Goal: Transaction & Acquisition: Purchase product/service

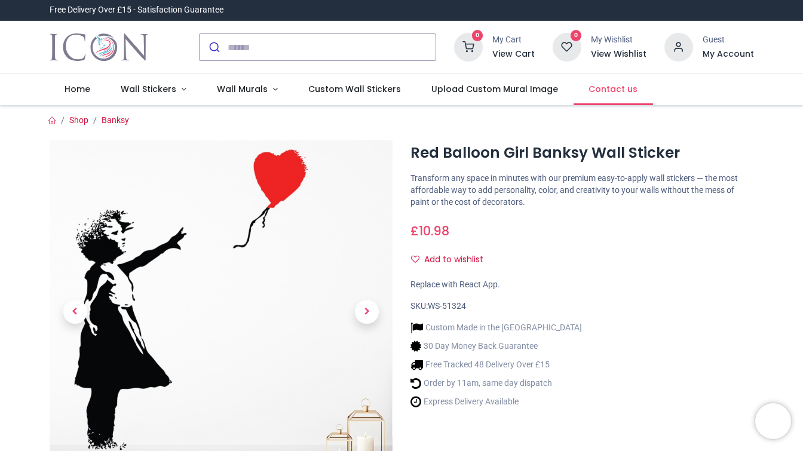
click at [589, 90] on span "Contact us" at bounding box center [613, 89] width 49 height 12
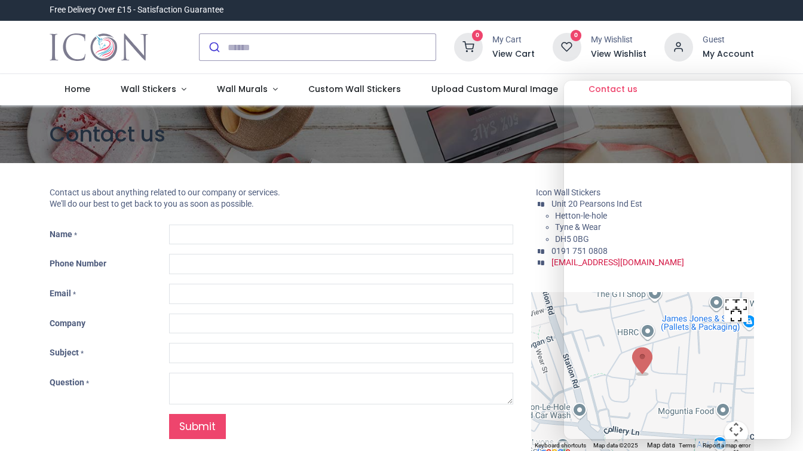
type input "***"
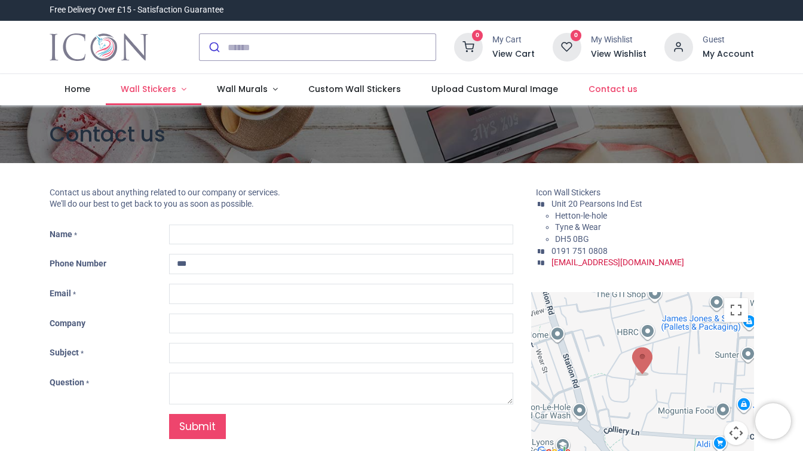
click at [163, 93] on span "Wall Stickers" at bounding box center [149, 89] width 56 height 12
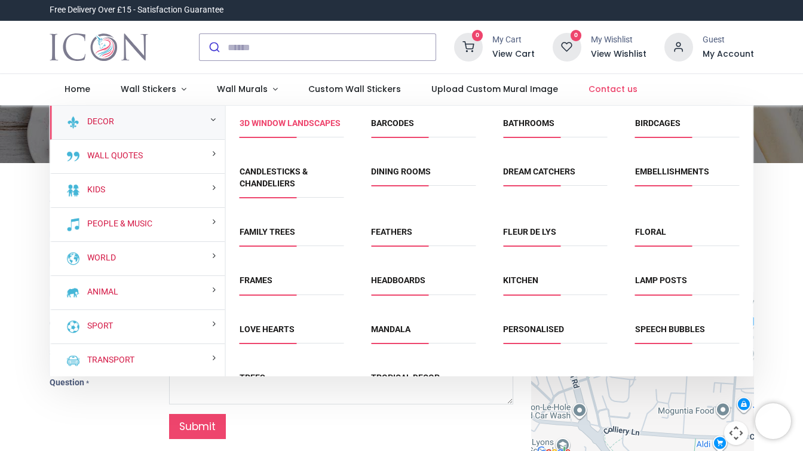
click at [240, 128] on link "3D Window Landscapes" at bounding box center [290, 123] width 101 height 10
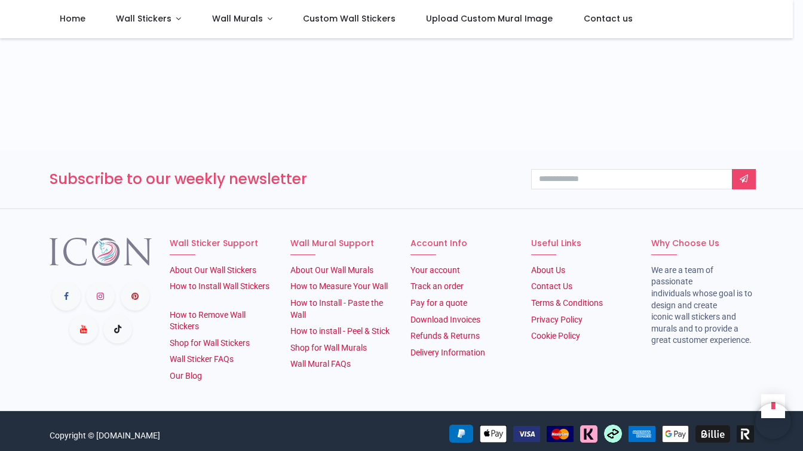
scroll to position [1690, 0]
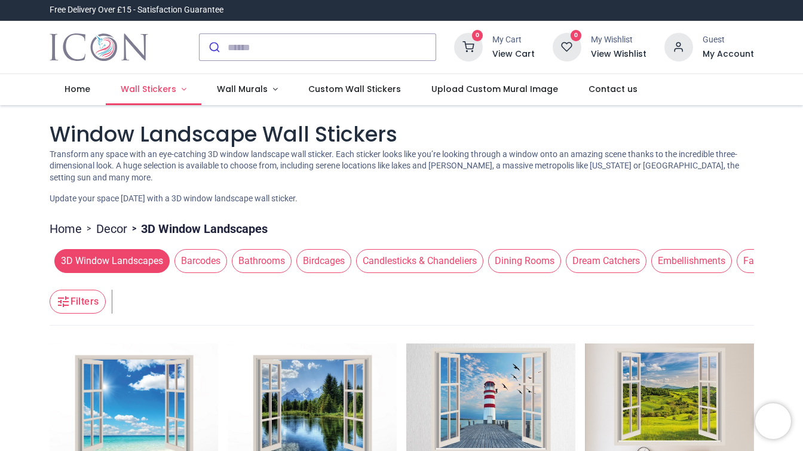
click at [151, 94] on span "Wall Stickers" at bounding box center [149, 89] width 56 height 12
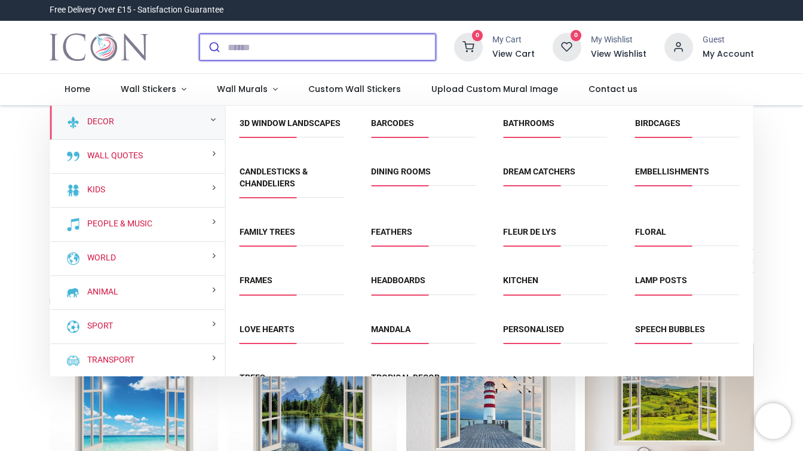
click at [243, 41] on input "search" at bounding box center [332, 47] width 208 height 26
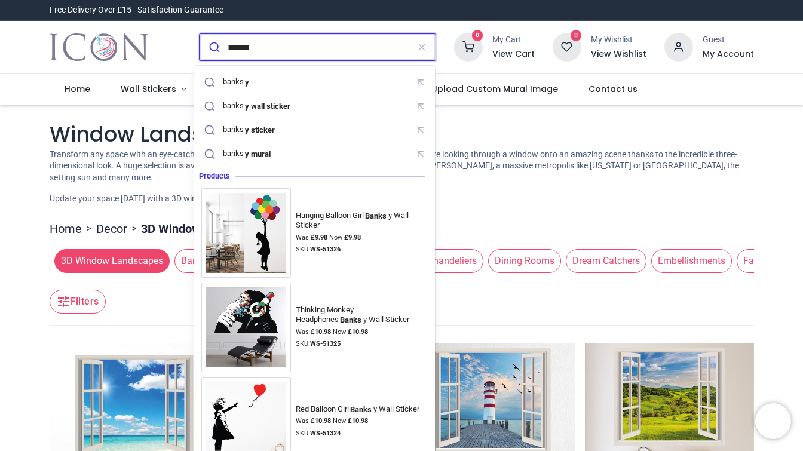
type input "******"
click at [200, 34] on button "submit" at bounding box center [214, 47] width 28 height 26
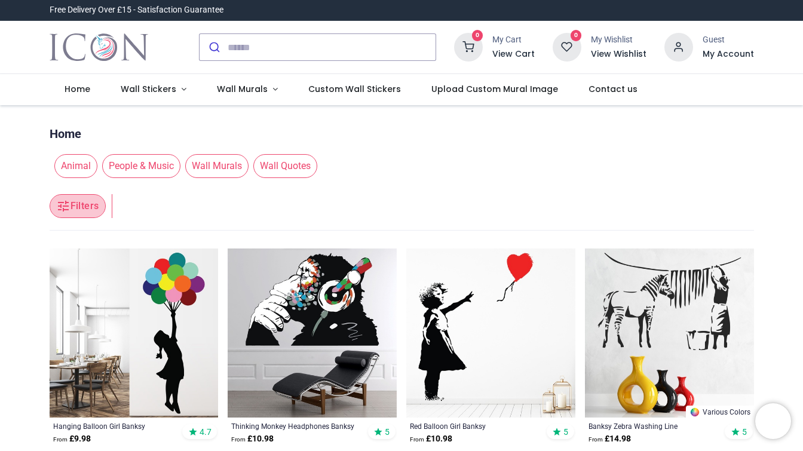
click at [91, 201] on button "Filters" at bounding box center [78, 206] width 56 height 24
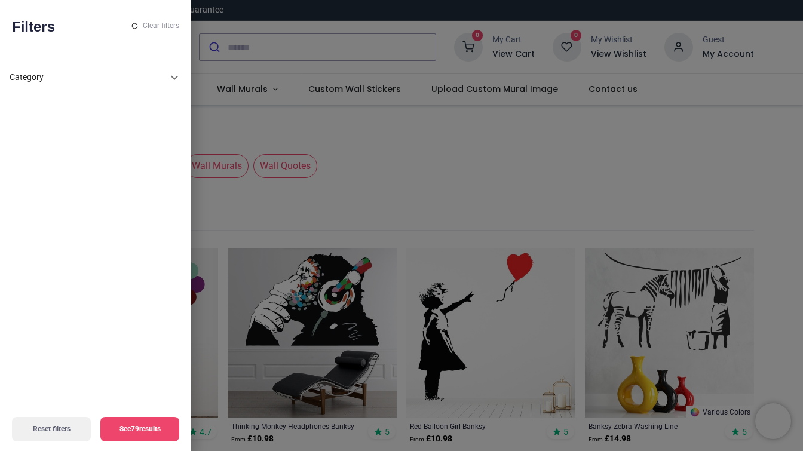
click at [140, 81] on div "Category" at bounding box center [89, 78] width 158 height 12
click at [230, 120] on div at bounding box center [401, 225] width 803 height 451
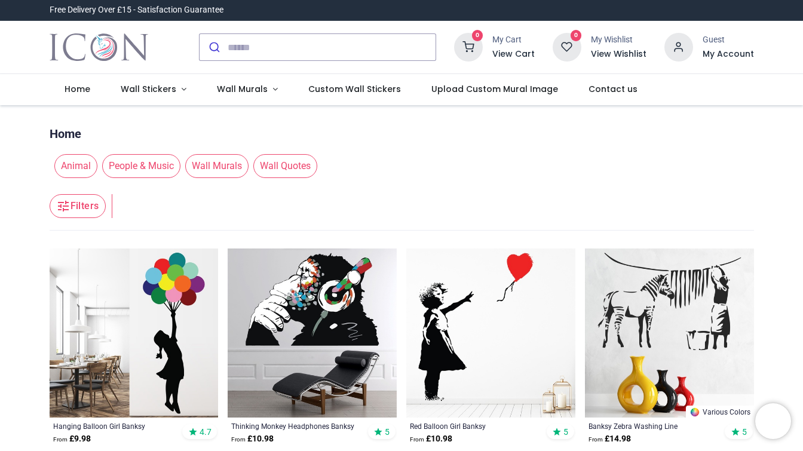
scroll to position [66, 0]
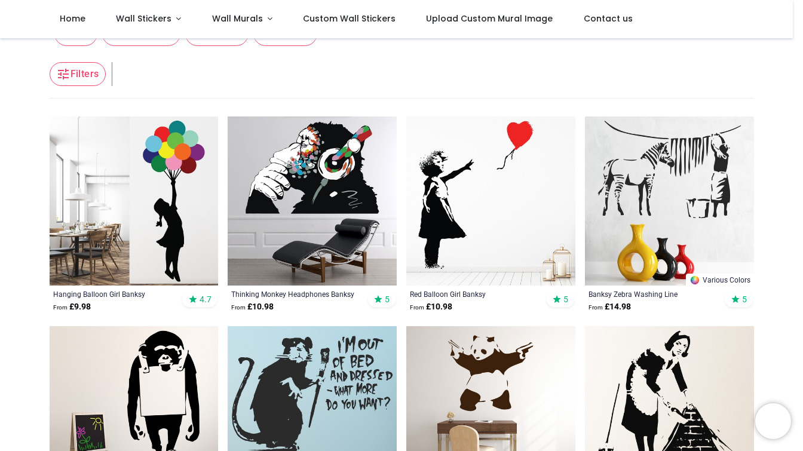
click at [154, 200] on img at bounding box center [134, 201] width 169 height 169
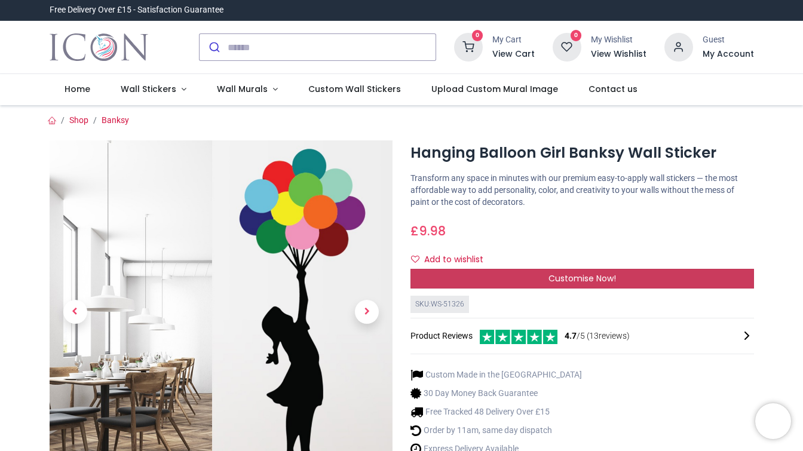
click at [520, 284] on div "Customise Now!" at bounding box center [583, 279] width 344 height 20
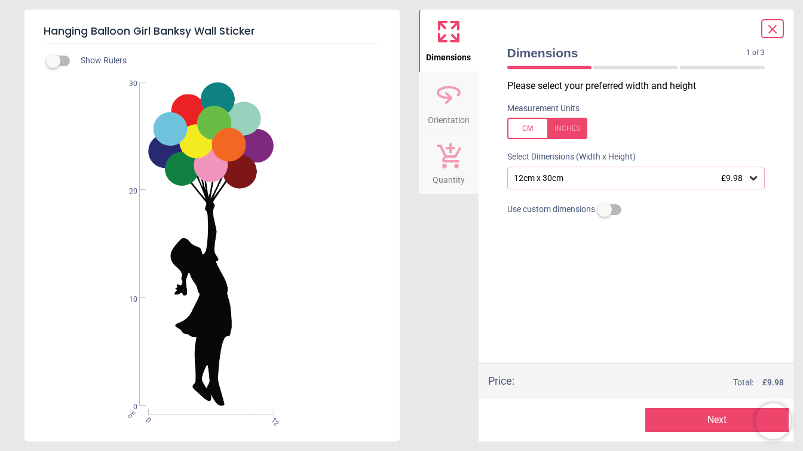
click at [581, 180] on div "12cm x 30cm £9.98" at bounding box center [631, 178] width 236 height 10
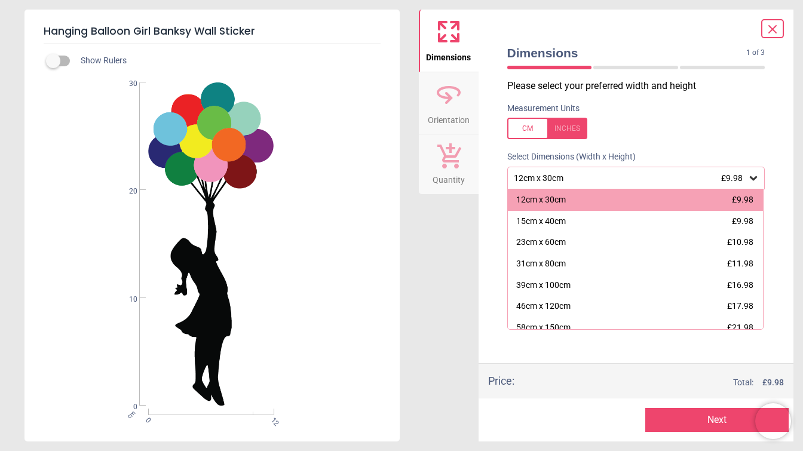
click at [467, 211] on div "Dimensions Orientation Quantity" at bounding box center [449, 226] width 60 height 432
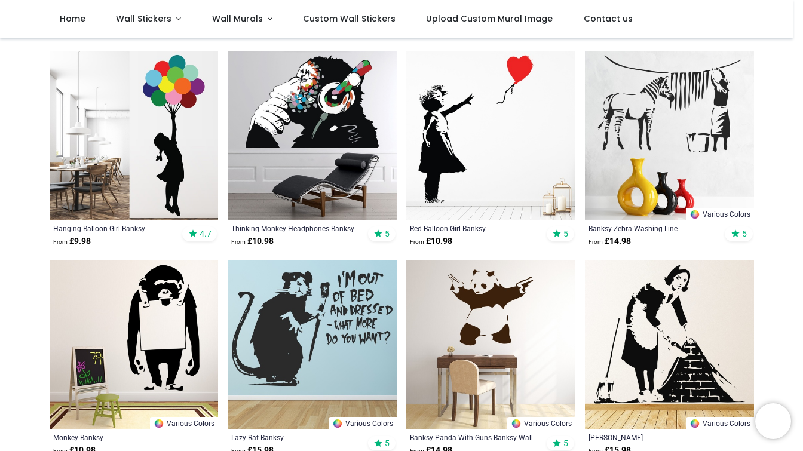
scroll to position [264, 0]
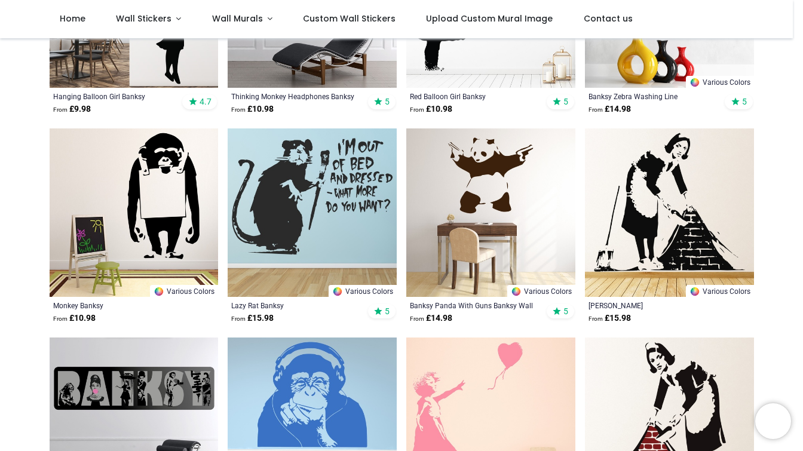
click at [672, 207] on img at bounding box center [669, 213] width 169 height 169
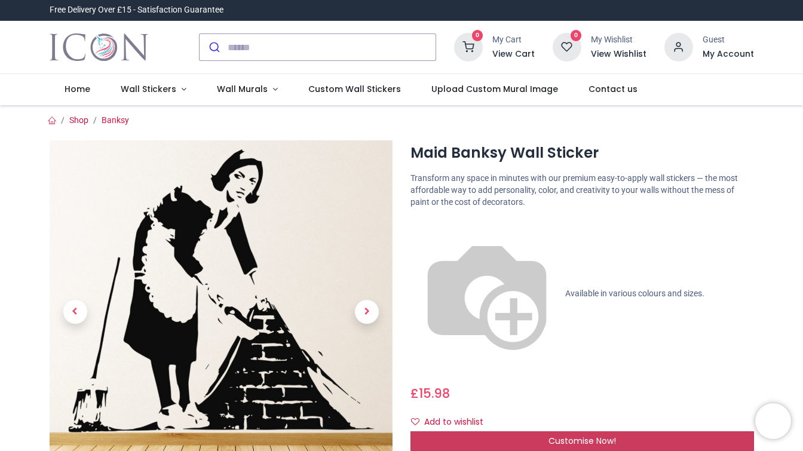
click at [556, 435] on span "Customise Now!" at bounding box center [583, 441] width 68 height 12
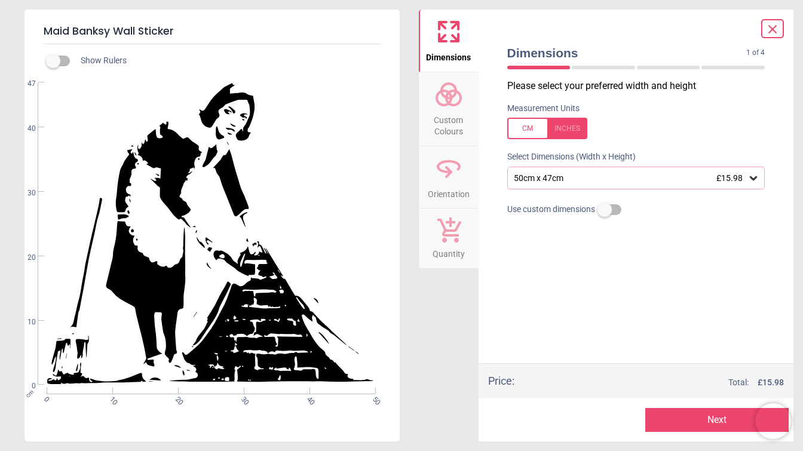
click at [563, 183] on div "50cm x 47cm £15.98" at bounding box center [631, 178] width 236 height 10
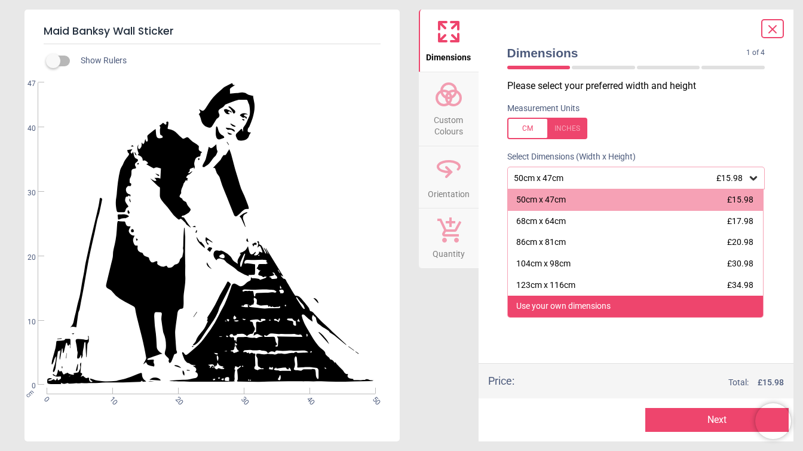
click at [577, 310] on div "Use your own dimensions" at bounding box center [564, 307] width 94 height 12
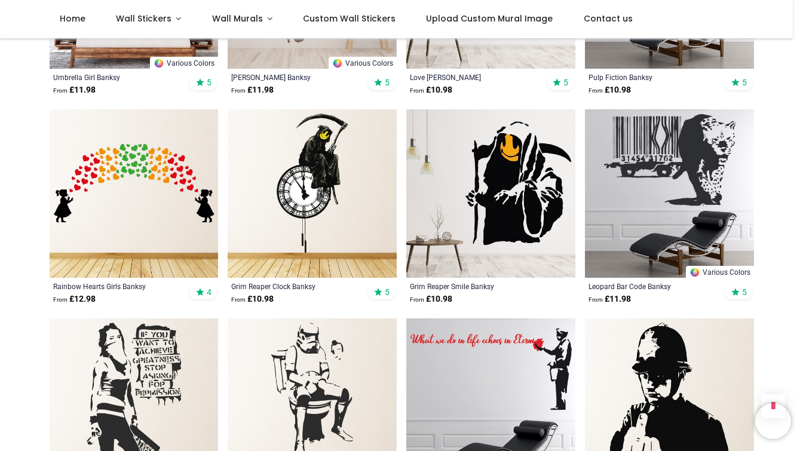
scroll to position [1188, 0]
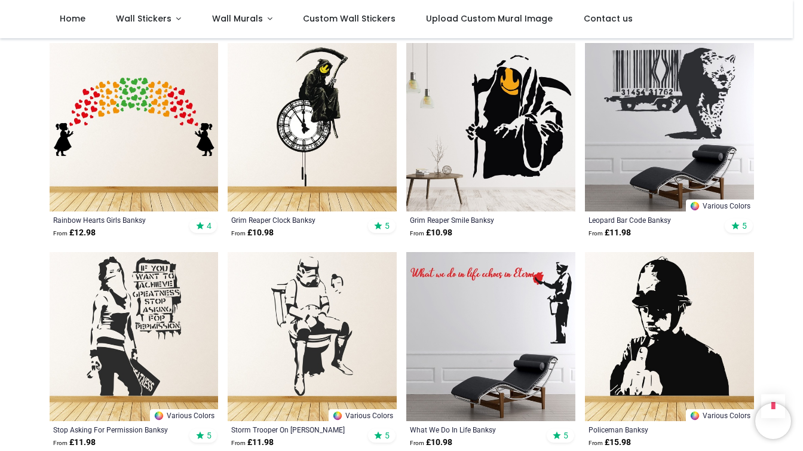
click at [304, 322] on img at bounding box center [312, 336] width 169 height 169
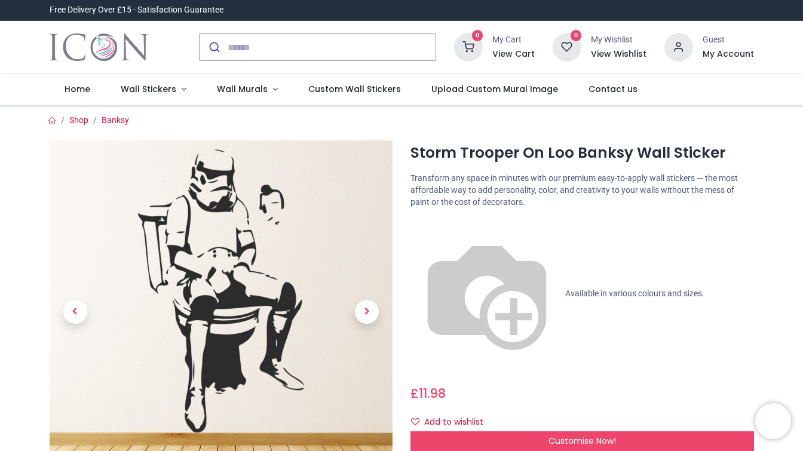
scroll to position [66, 0]
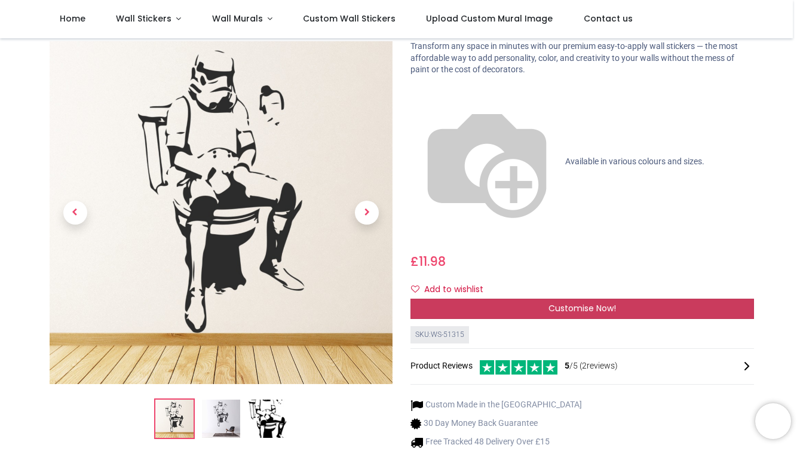
click at [558, 302] on span "Customise Now!" at bounding box center [583, 308] width 68 height 12
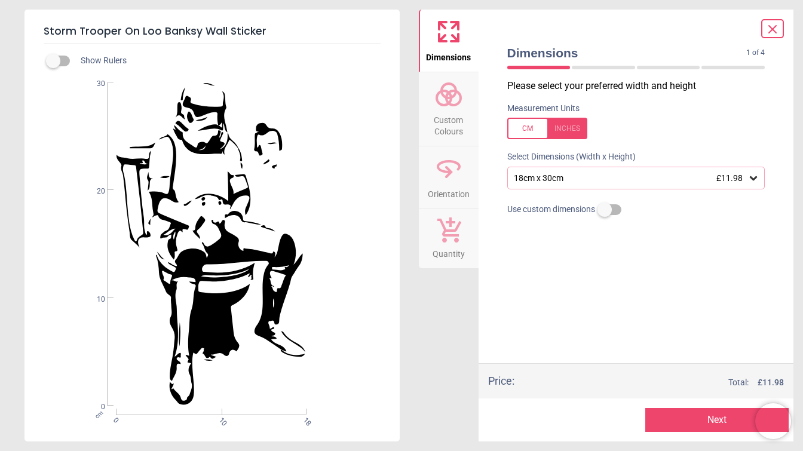
click at [557, 171] on div "18cm x 30cm £11.98" at bounding box center [637, 178] width 258 height 23
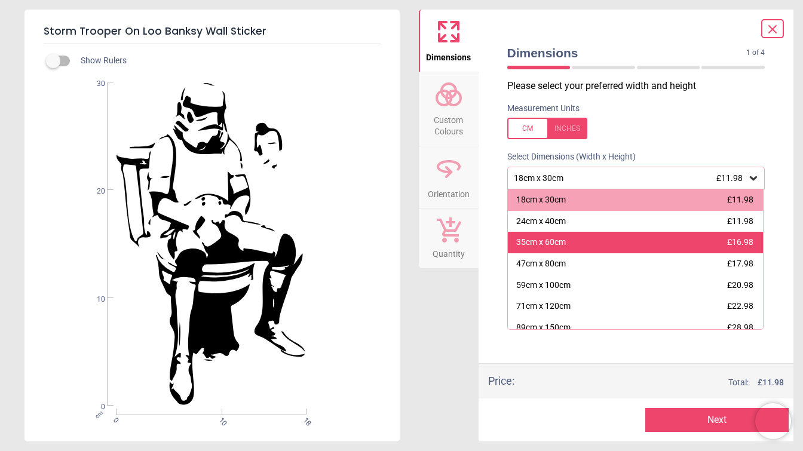
click at [554, 236] on div "35cm x 60cm £16.98" at bounding box center [636, 243] width 256 height 22
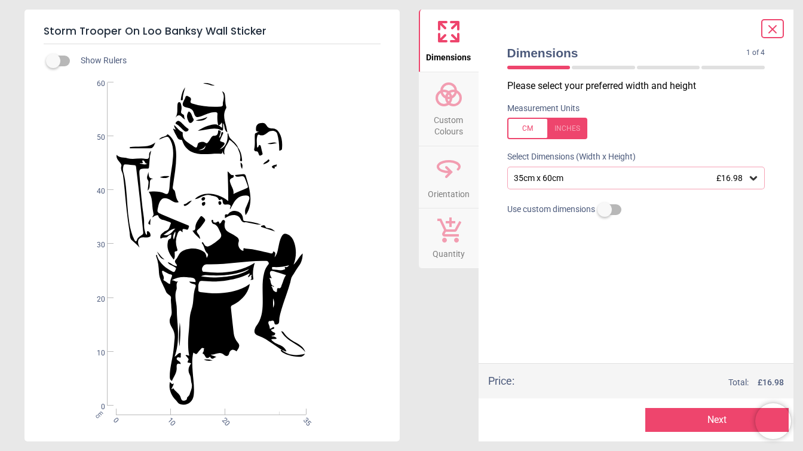
click at [512, 264] on div "Please select your preferred width and height Measurement Units Select Dimensio…" at bounding box center [636, 222] width 277 height 284
click at [689, 410] on button "Next" at bounding box center [717, 420] width 143 height 24
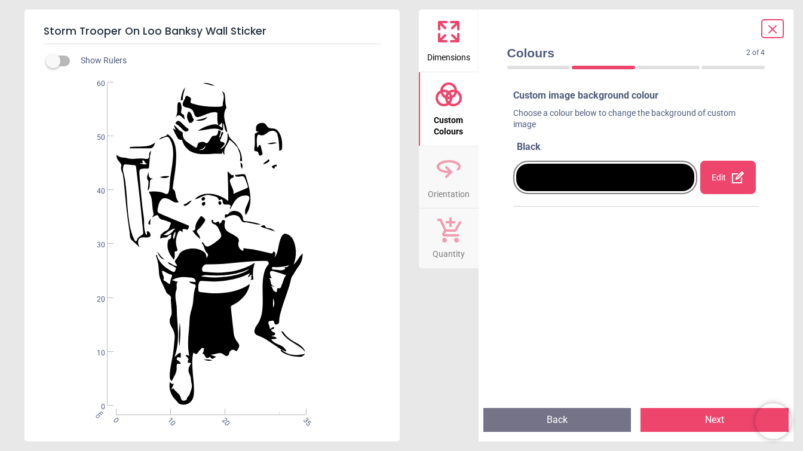
click at [641, 179] on div at bounding box center [606, 177] width 179 height 27
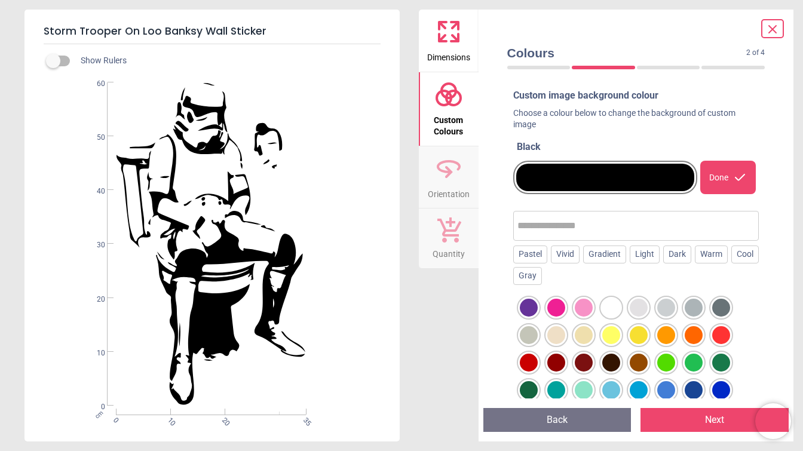
click at [673, 411] on button "Next" at bounding box center [715, 420] width 148 height 24
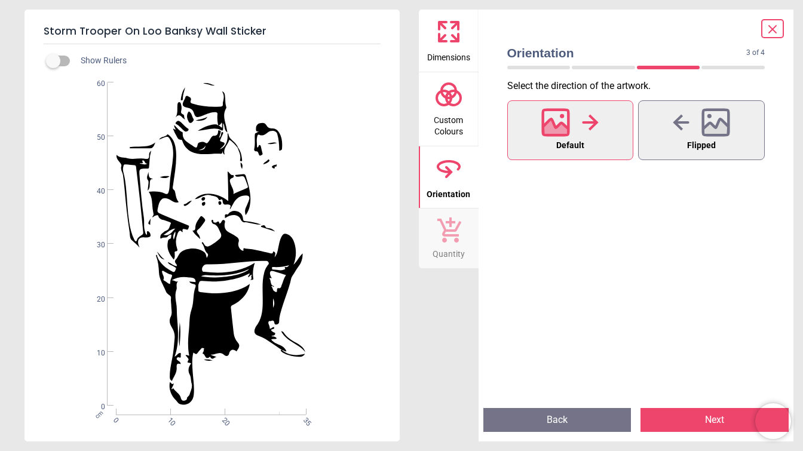
click at [673, 411] on button "Next" at bounding box center [715, 420] width 148 height 24
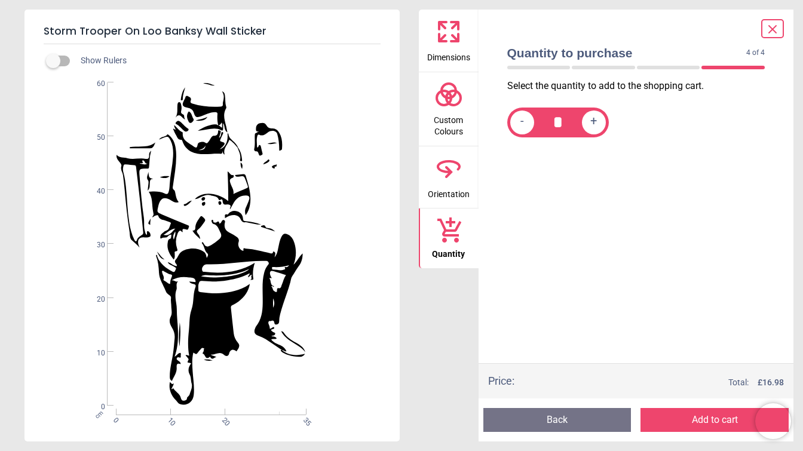
click at [767, 27] on icon at bounding box center [773, 29] width 14 height 14
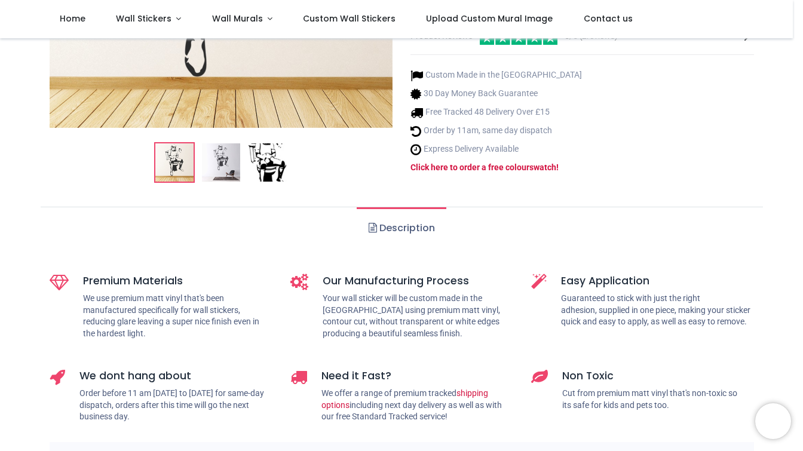
scroll to position [330, 0]
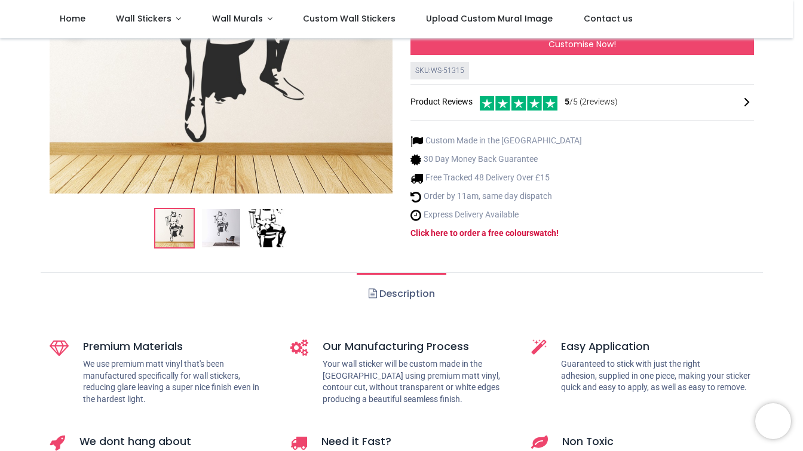
click at [396, 273] on link "Description" at bounding box center [401, 294] width 89 height 42
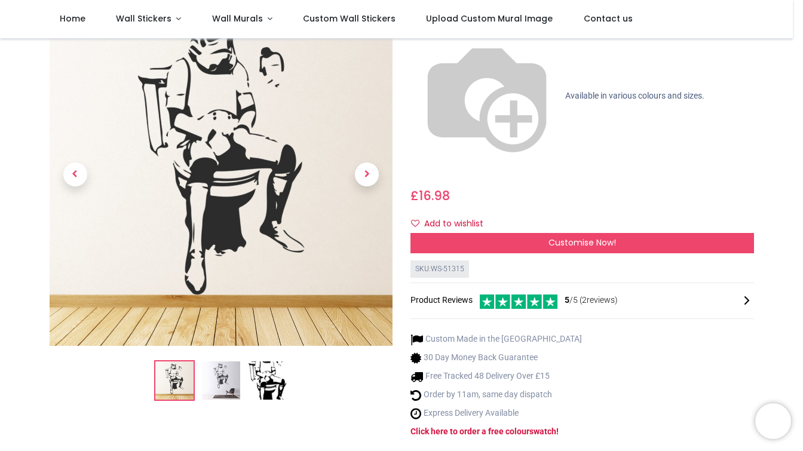
scroll to position [66, 0]
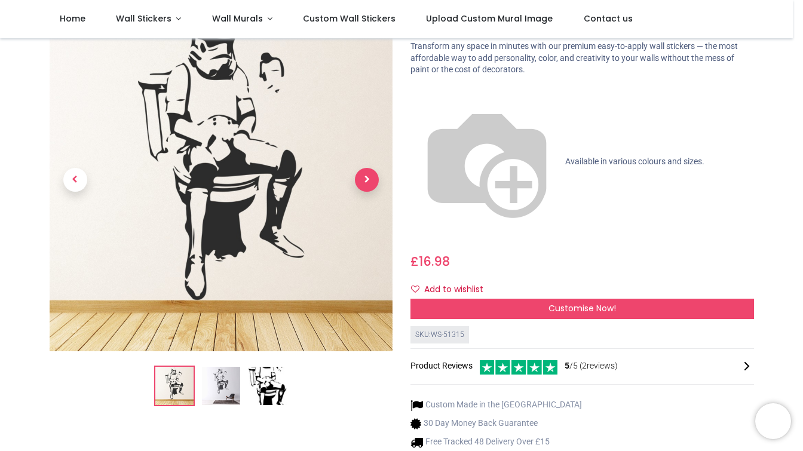
click at [356, 176] on span "Next" at bounding box center [367, 180] width 24 height 24
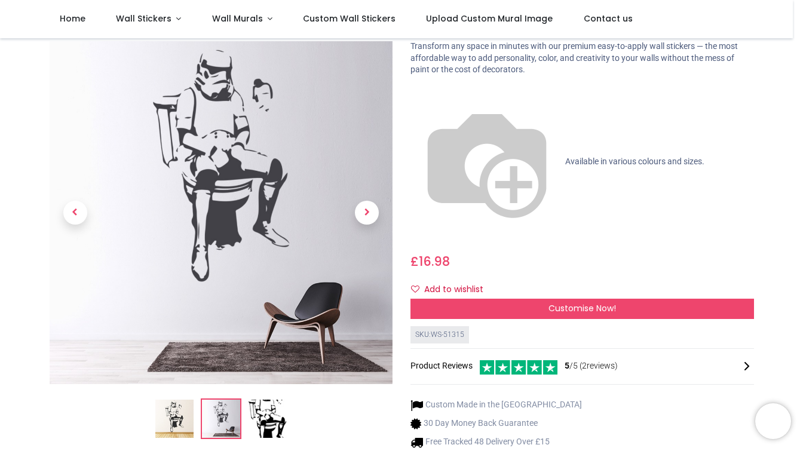
scroll to position [132, 0]
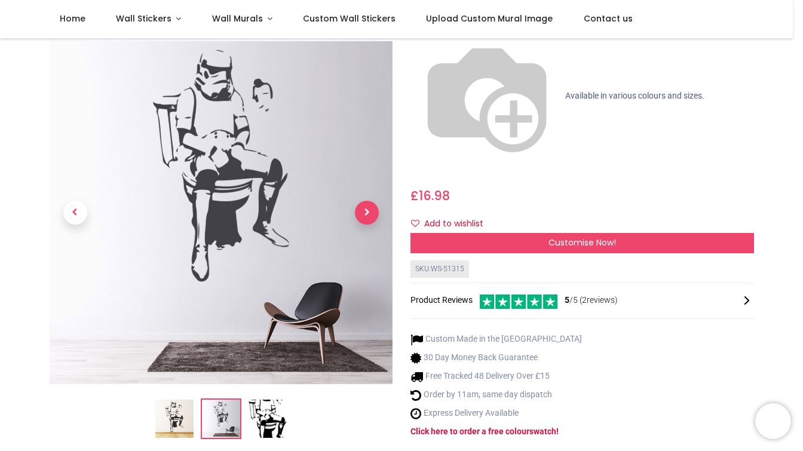
click at [365, 201] on span "Next" at bounding box center [367, 213] width 24 height 24
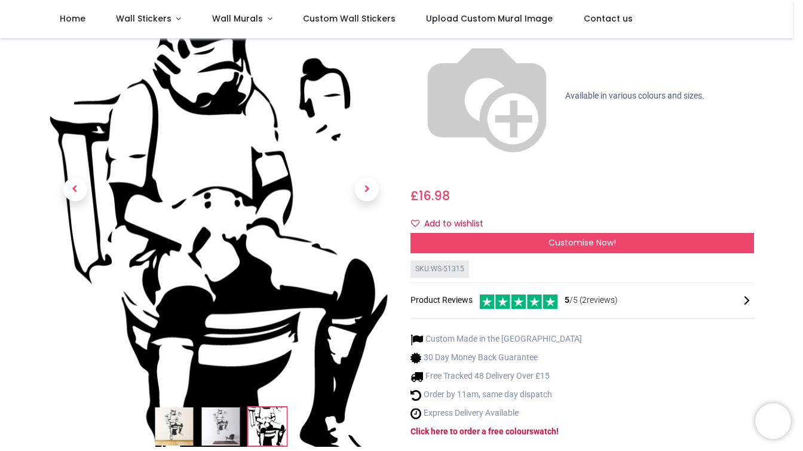
scroll to position [0, 0]
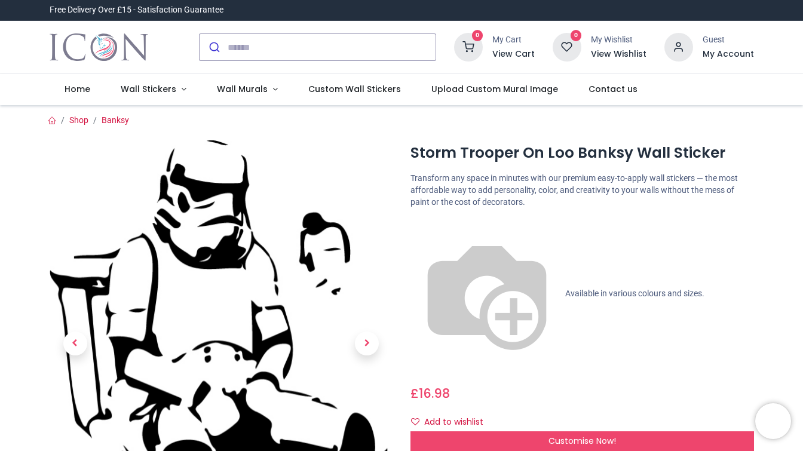
click at [500, 169] on div "Storm Trooper On Loo Banksy Wall Sticker https://www.iconwallstickers.co.uk/sto…" at bounding box center [583, 397] width 362 height 514
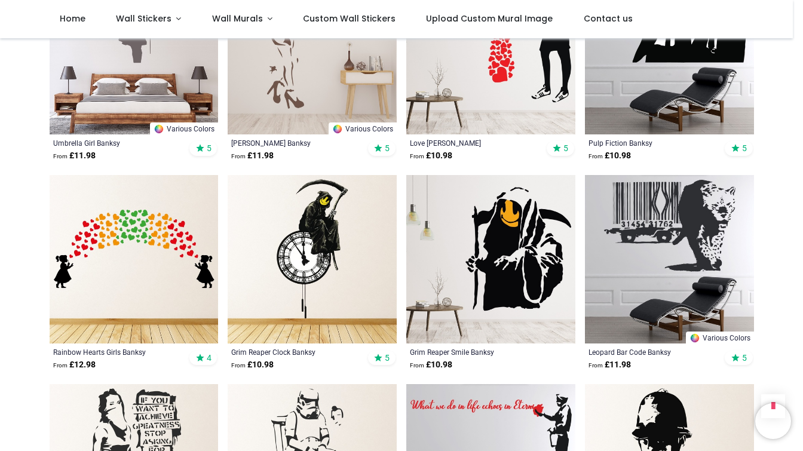
scroll to position [1188, 0]
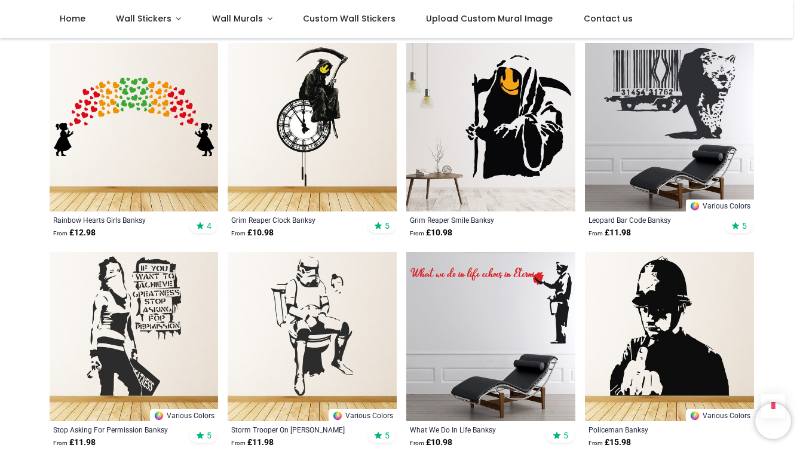
scroll to position [1320, 0]
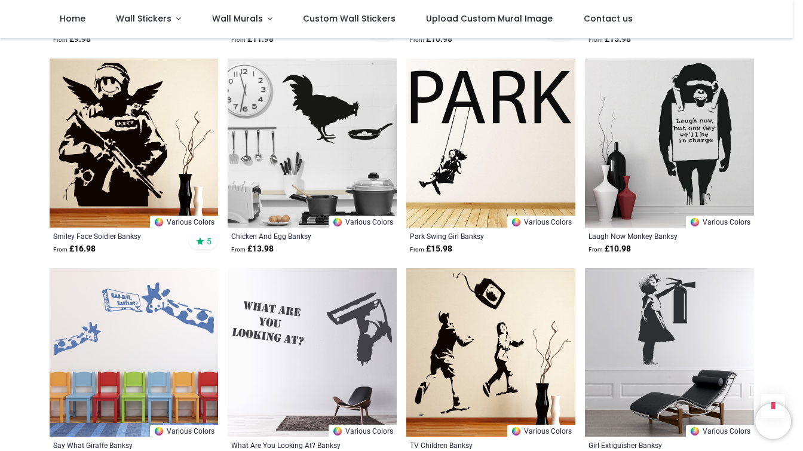
scroll to position [2706, 0]
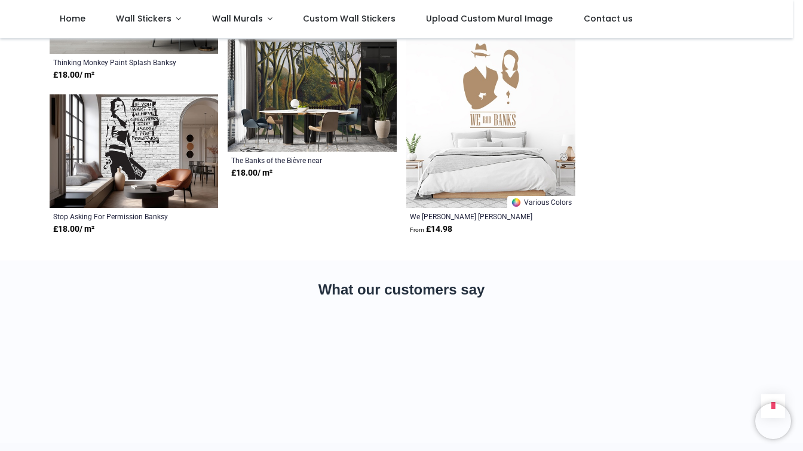
scroll to position [3564, 0]
